Goal: Find specific page/section: Find specific page/section

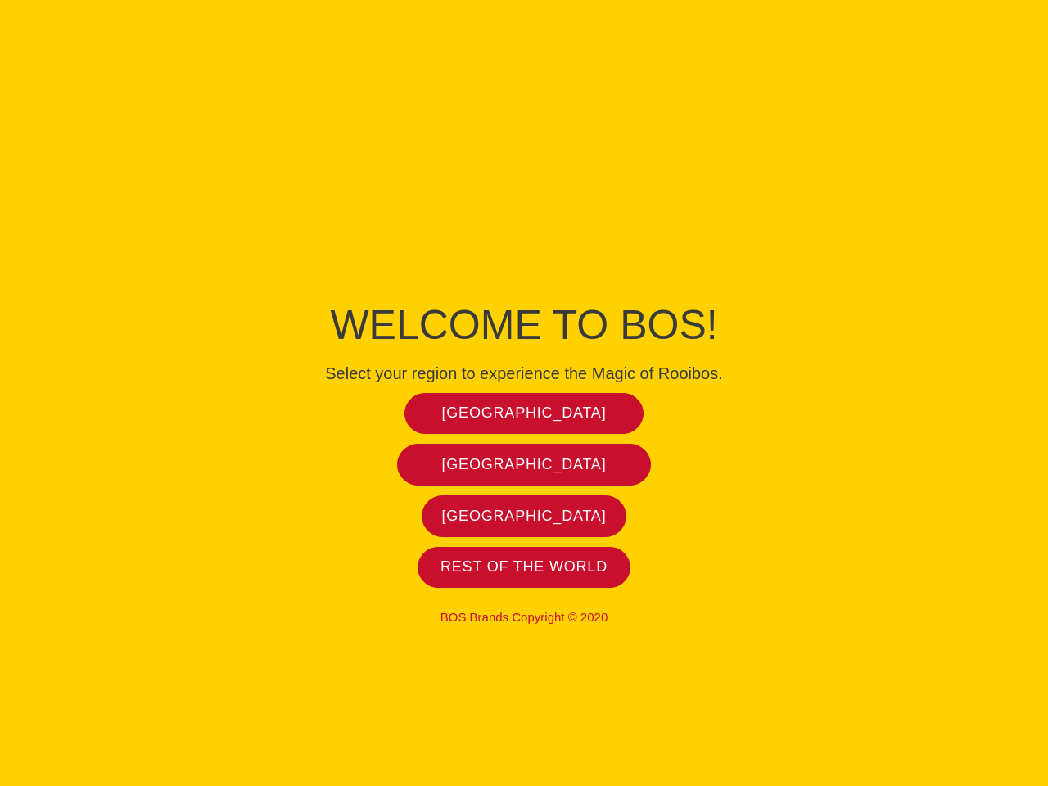
click at [524, 413] on span "[GEOGRAPHIC_DATA]" at bounding box center [524, 413] width 165 height 19
click at [524, 464] on span "[GEOGRAPHIC_DATA]" at bounding box center [524, 464] width 165 height 19
click at [524, 516] on span "[GEOGRAPHIC_DATA]" at bounding box center [524, 516] width 165 height 19
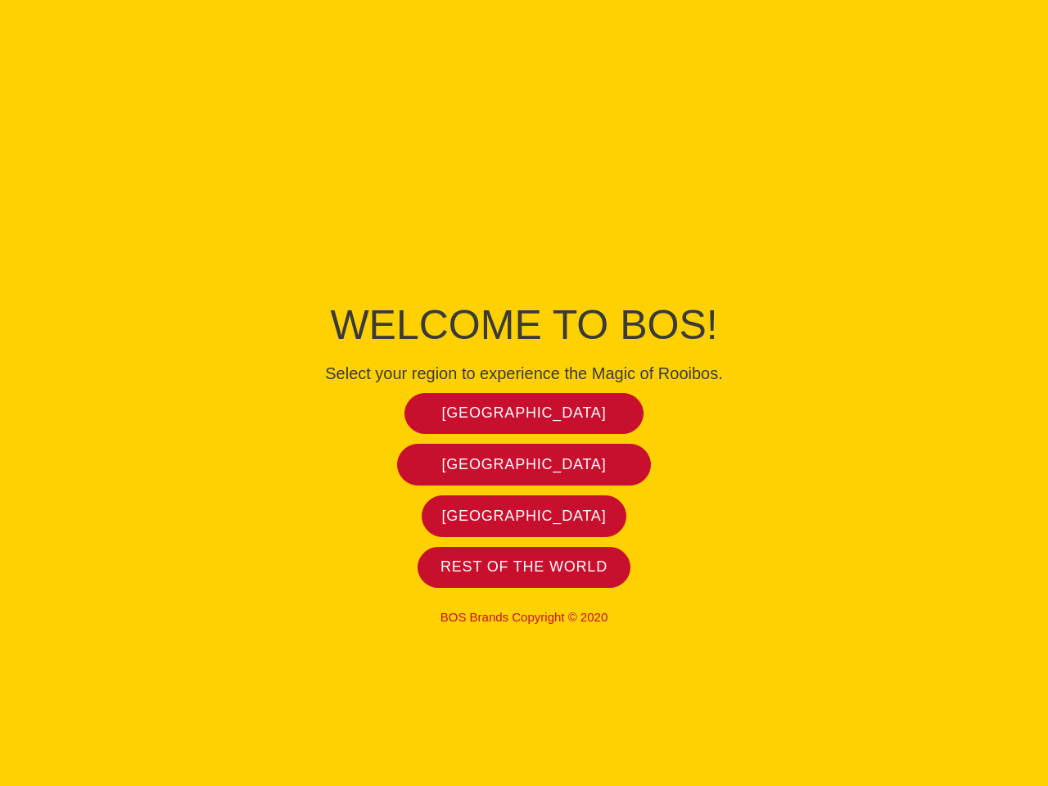
click at [524, 516] on span "[GEOGRAPHIC_DATA]" at bounding box center [524, 516] width 165 height 19
click at [524, 567] on span "Rest of the world" at bounding box center [524, 567] width 167 height 19
